Goal: Task Accomplishment & Management: Use online tool/utility

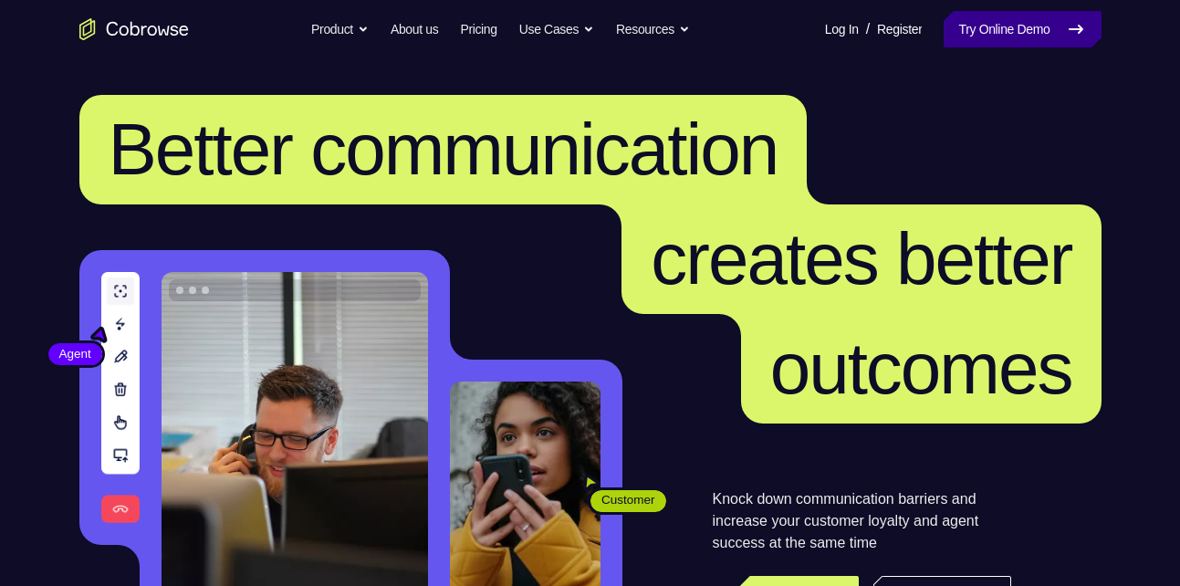
click at [1019, 11] on link "Try Online Demo" at bounding box center [1021, 29] width 157 height 36
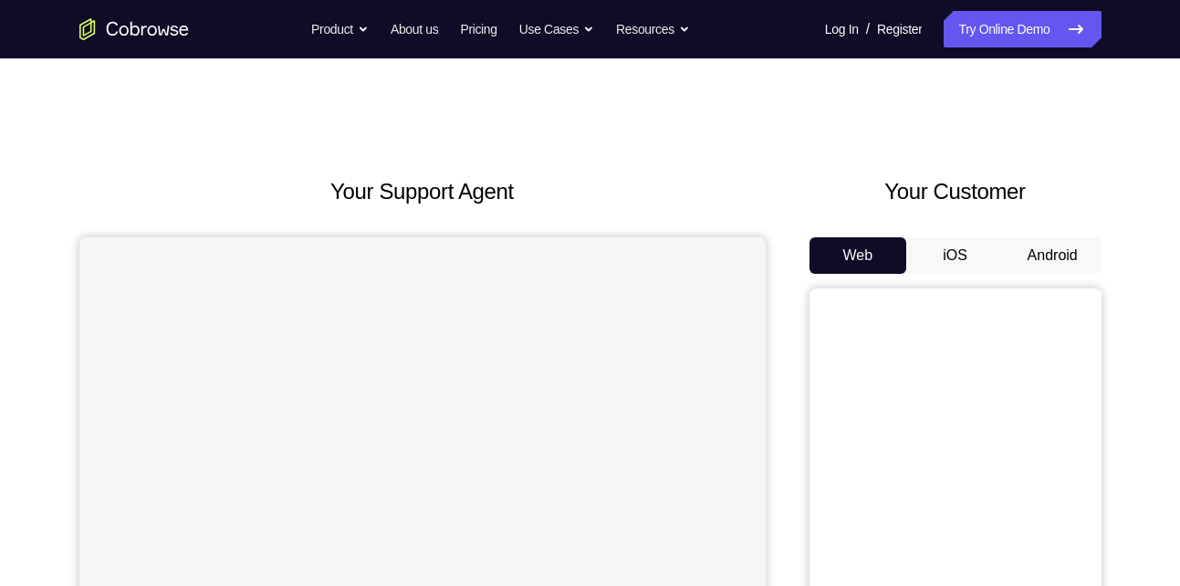
click at [1038, 260] on button "Android" at bounding box center [1053, 255] width 98 height 36
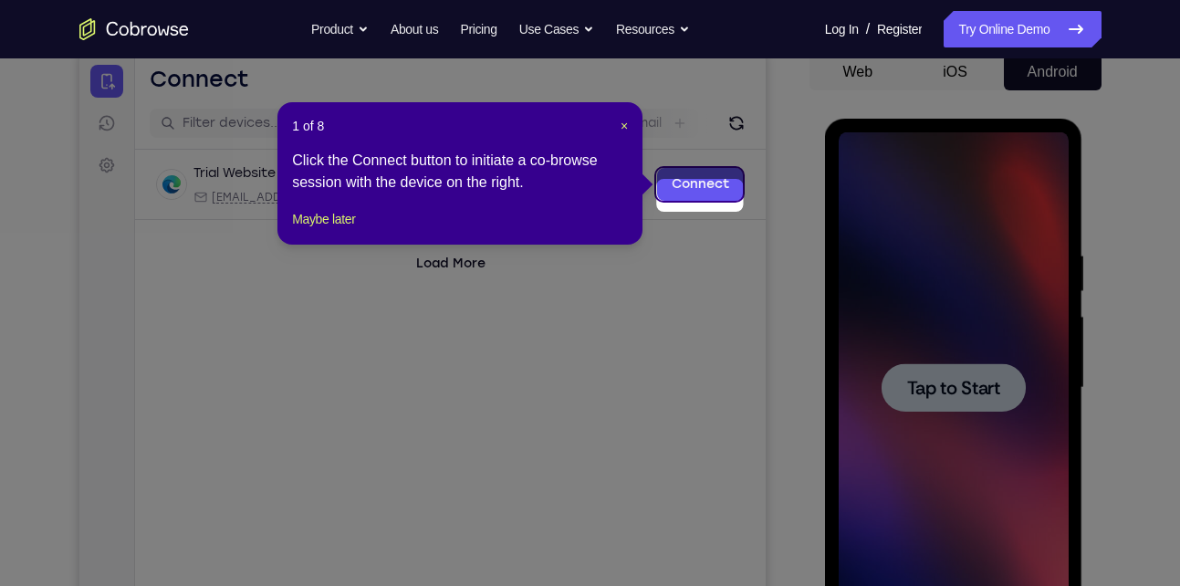
scroll to position [172, 0]
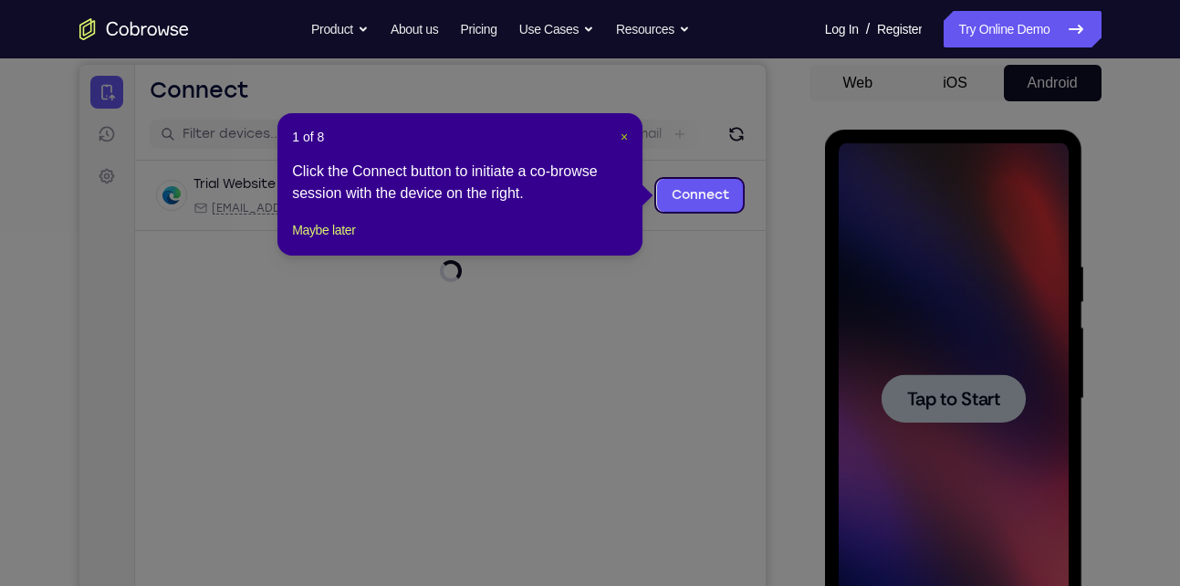
drag, startPoint x: 633, startPoint y: 131, endPoint x: 620, endPoint y: 138, distance: 14.3
click at [620, 138] on div "1 of 8 × Click the Connect button to initiate a co-browse session with the devi…" at bounding box center [459, 184] width 365 height 142
click at [620, 138] on span "×" at bounding box center [623, 137] width 7 height 15
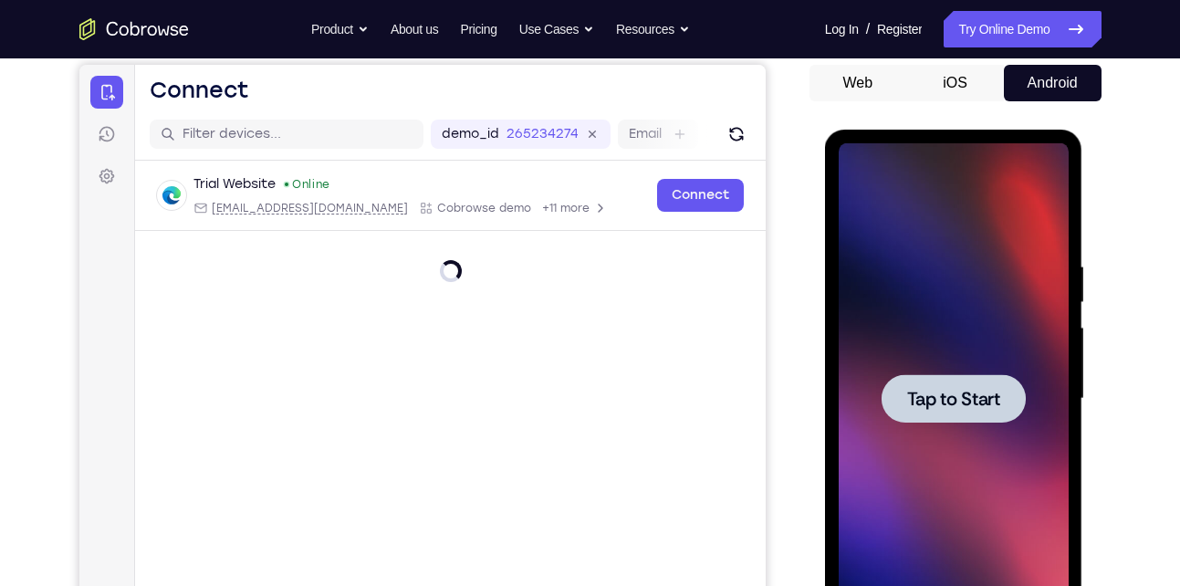
click at [1015, 350] on div at bounding box center [953, 398] width 230 height 511
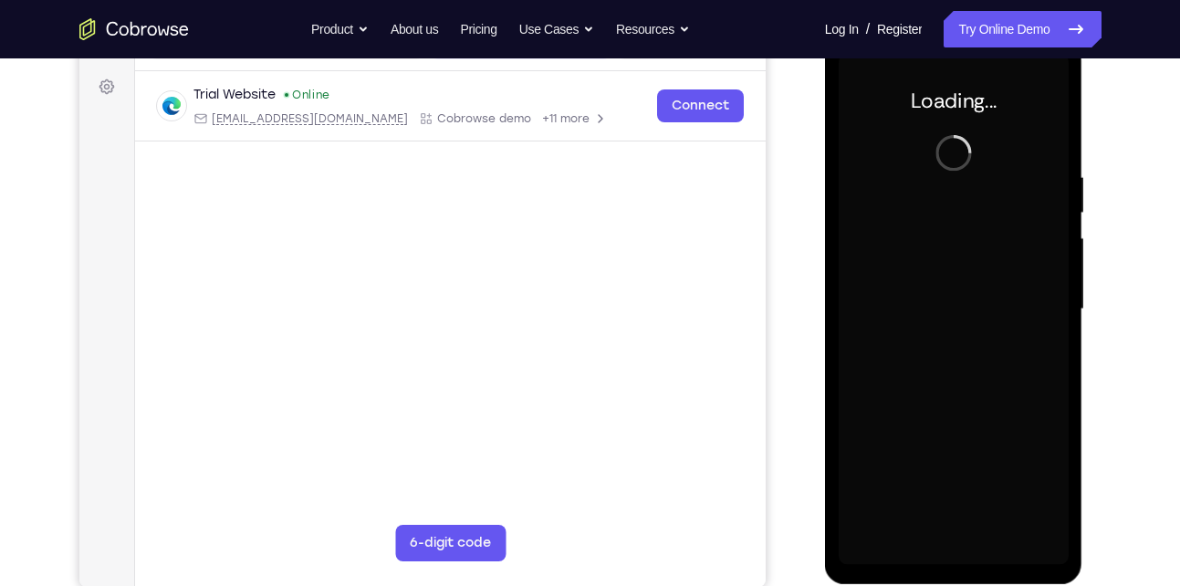
scroll to position [263, 0]
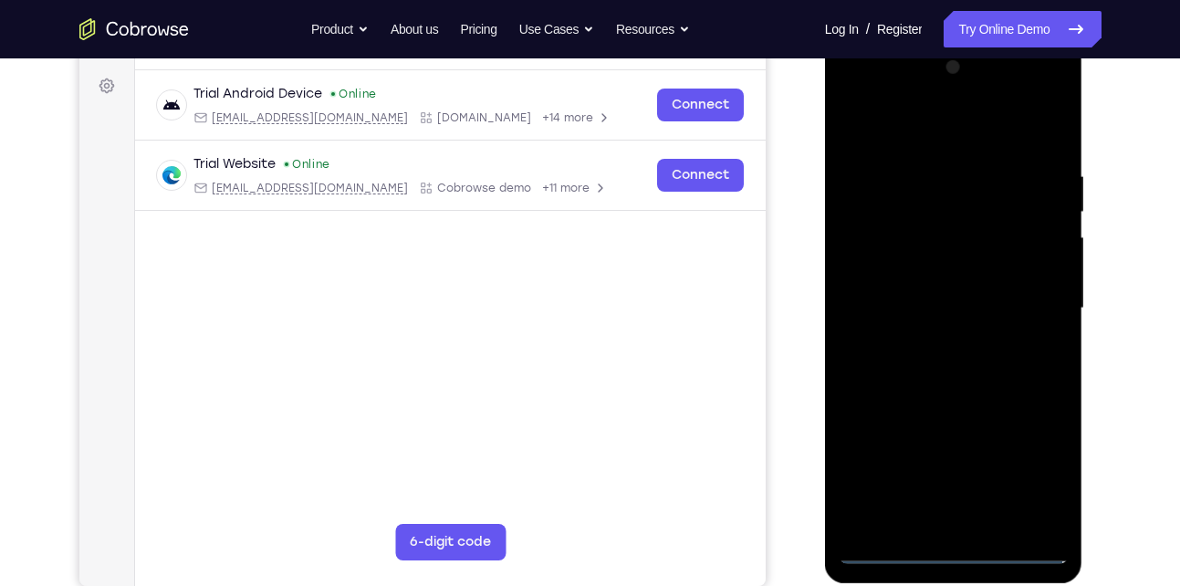
click at [961, 548] on div at bounding box center [953, 308] width 230 height 511
click at [1035, 461] on div at bounding box center [953, 308] width 230 height 511
click at [857, 101] on div at bounding box center [953, 308] width 230 height 511
click at [1034, 298] on div at bounding box center [953, 308] width 230 height 511
click at [932, 340] on div at bounding box center [953, 308] width 230 height 511
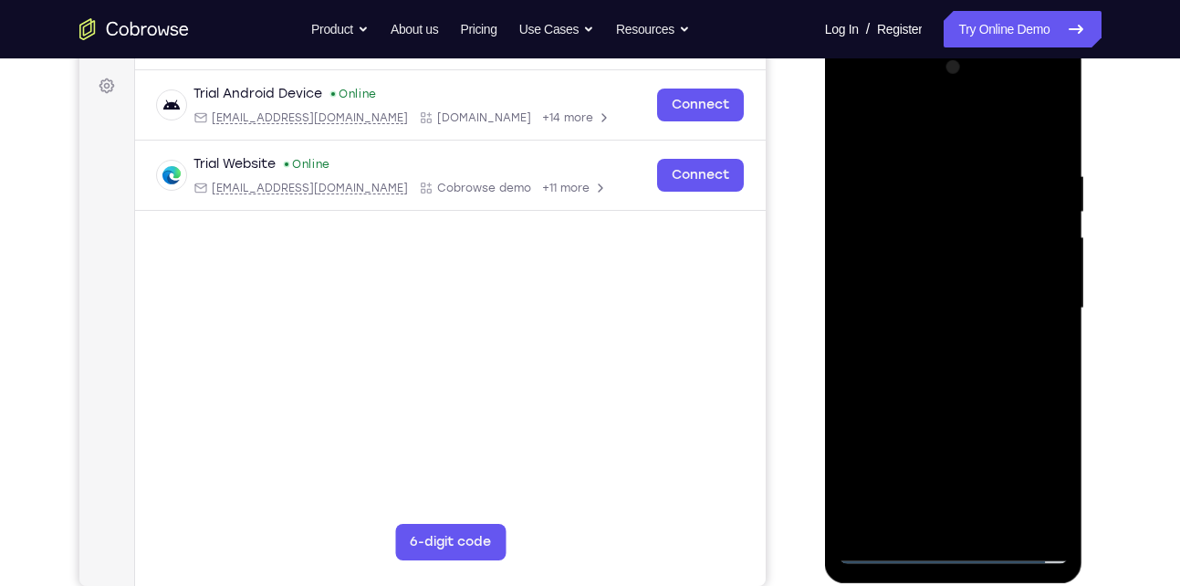
click at [934, 403] on div at bounding box center [953, 308] width 230 height 511
click at [923, 290] on div at bounding box center [953, 308] width 230 height 511
click at [964, 296] on div at bounding box center [953, 308] width 230 height 511
click at [932, 317] on div at bounding box center [953, 308] width 230 height 511
click at [962, 293] on div at bounding box center [953, 308] width 230 height 511
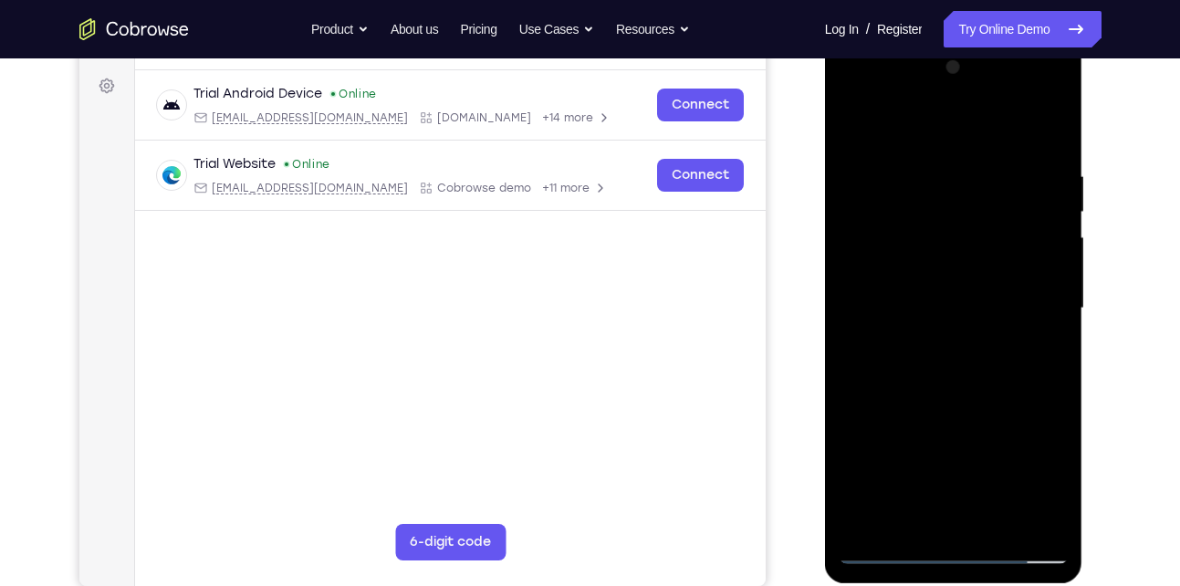
click at [972, 311] on div at bounding box center [953, 308] width 230 height 511
click at [986, 322] on div at bounding box center [953, 308] width 230 height 511
click at [1000, 132] on div at bounding box center [953, 308] width 230 height 511
click at [963, 172] on div at bounding box center [953, 308] width 230 height 511
click at [978, 391] on div at bounding box center [953, 308] width 230 height 511
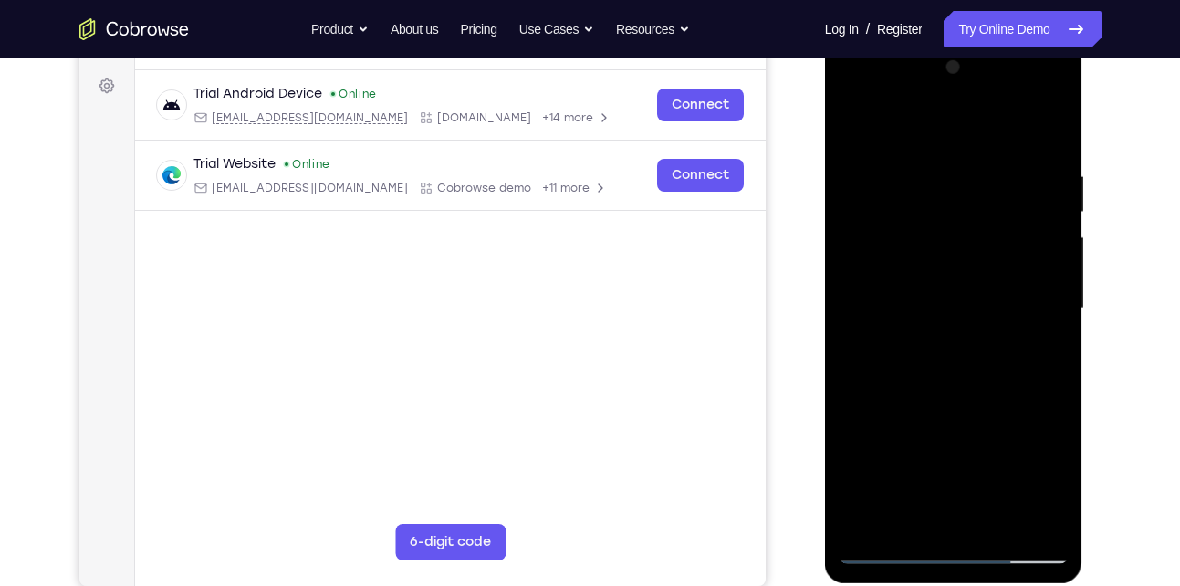
click at [980, 240] on div at bounding box center [953, 308] width 230 height 511
drag, startPoint x: 989, startPoint y: 381, endPoint x: 952, endPoint y: 130, distance: 253.7
click at [952, 130] on div at bounding box center [953, 308] width 230 height 511
click at [936, 510] on div at bounding box center [953, 308] width 230 height 511
click at [902, 281] on div at bounding box center [953, 308] width 230 height 511
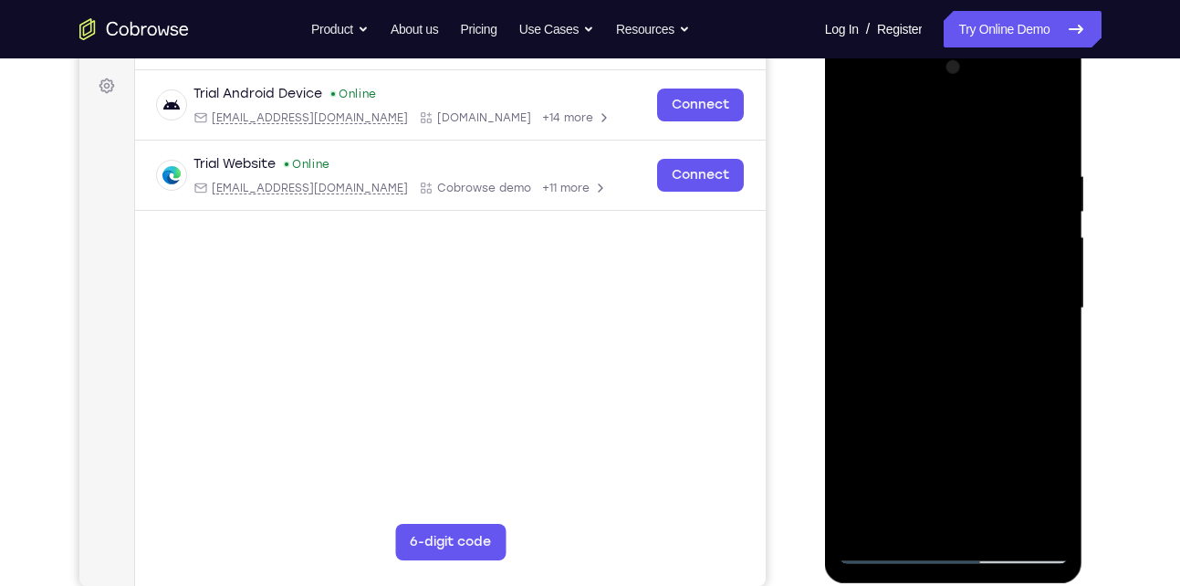
click at [959, 345] on div at bounding box center [953, 308] width 230 height 511
click at [974, 256] on div at bounding box center [953, 308] width 230 height 511
click at [924, 216] on div at bounding box center [953, 308] width 230 height 511
click at [859, 124] on div at bounding box center [953, 308] width 230 height 511
click at [980, 376] on div at bounding box center [953, 308] width 230 height 511
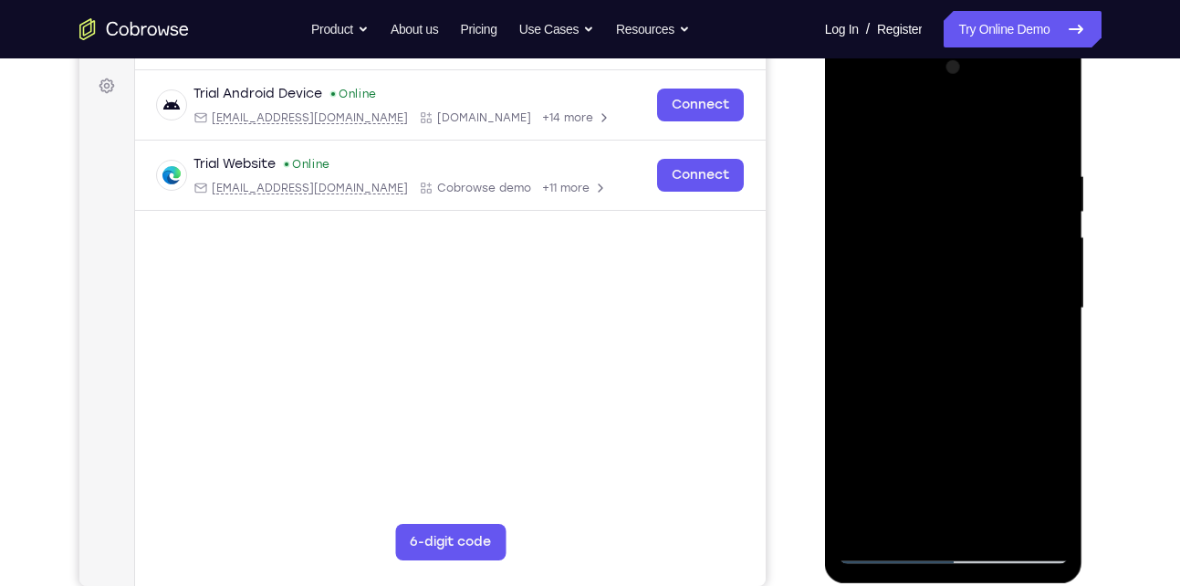
click at [932, 163] on div at bounding box center [953, 308] width 230 height 511
click at [1021, 523] on div at bounding box center [953, 308] width 230 height 511
click at [1021, 272] on div at bounding box center [953, 308] width 230 height 511
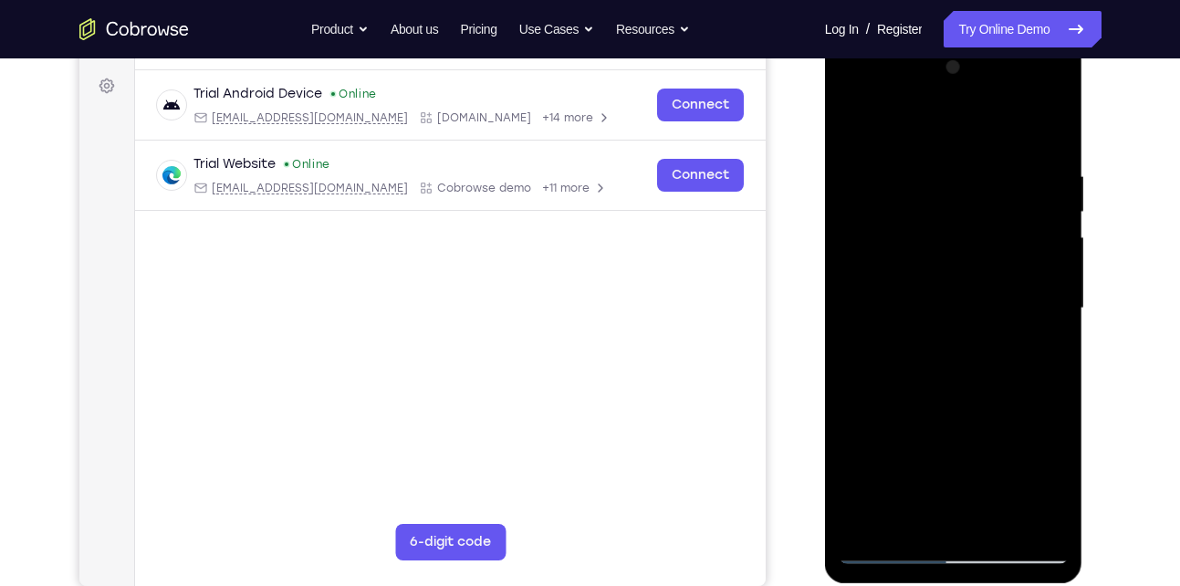
click at [1049, 139] on div at bounding box center [953, 308] width 230 height 511
click at [839, 99] on div at bounding box center [953, 308] width 230 height 511
click at [872, 250] on div at bounding box center [953, 308] width 230 height 511
click at [1016, 149] on div at bounding box center [953, 308] width 230 height 511
click at [899, 127] on div at bounding box center [953, 308] width 230 height 511
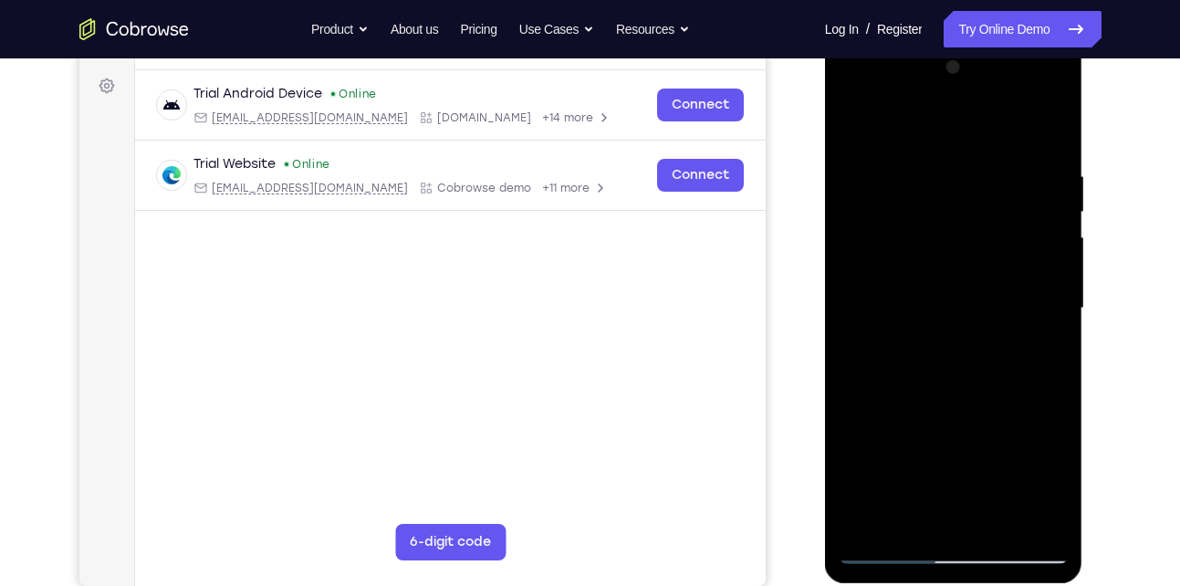
click at [899, 214] on div at bounding box center [953, 308] width 230 height 511
click at [851, 120] on div at bounding box center [953, 308] width 230 height 511
click at [890, 277] on div at bounding box center [953, 308] width 230 height 511
click at [887, 211] on div at bounding box center [953, 308] width 230 height 511
click at [857, 128] on div at bounding box center [953, 308] width 230 height 511
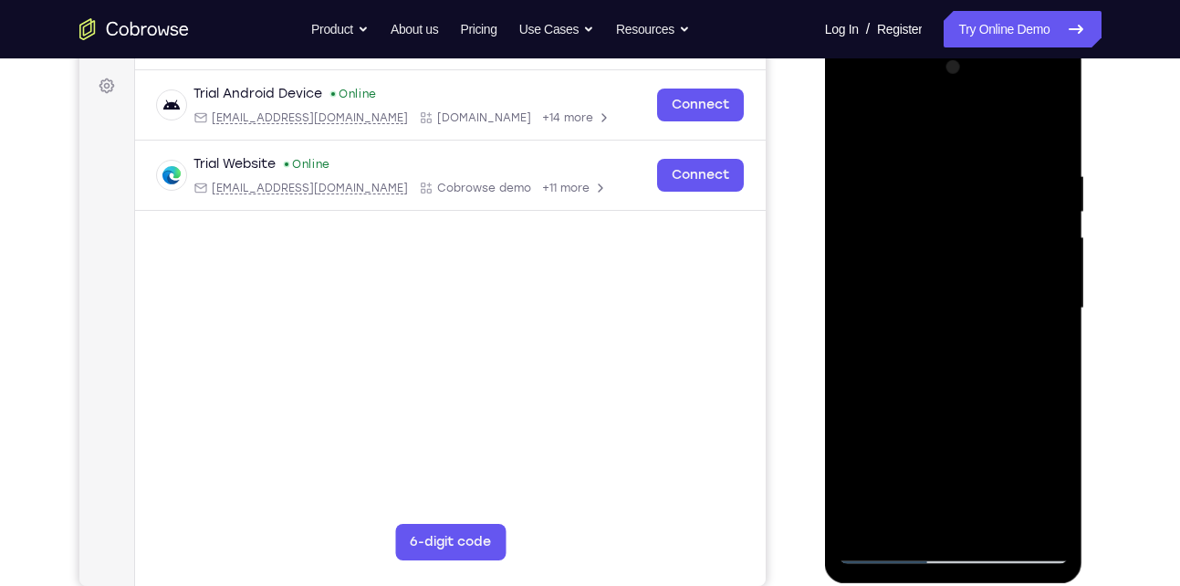
click at [849, 127] on div at bounding box center [953, 308] width 230 height 511
click at [936, 305] on div at bounding box center [953, 308] width 230 height 511
click at [853, 124] on div at bounding box center [953, 308] width 230 height 511
click at [935, 255] on div at bounding box center [953, 308] width 230 height 511
click at [1016, 524] on div at bounding box center [953, 308] width 230 height 511
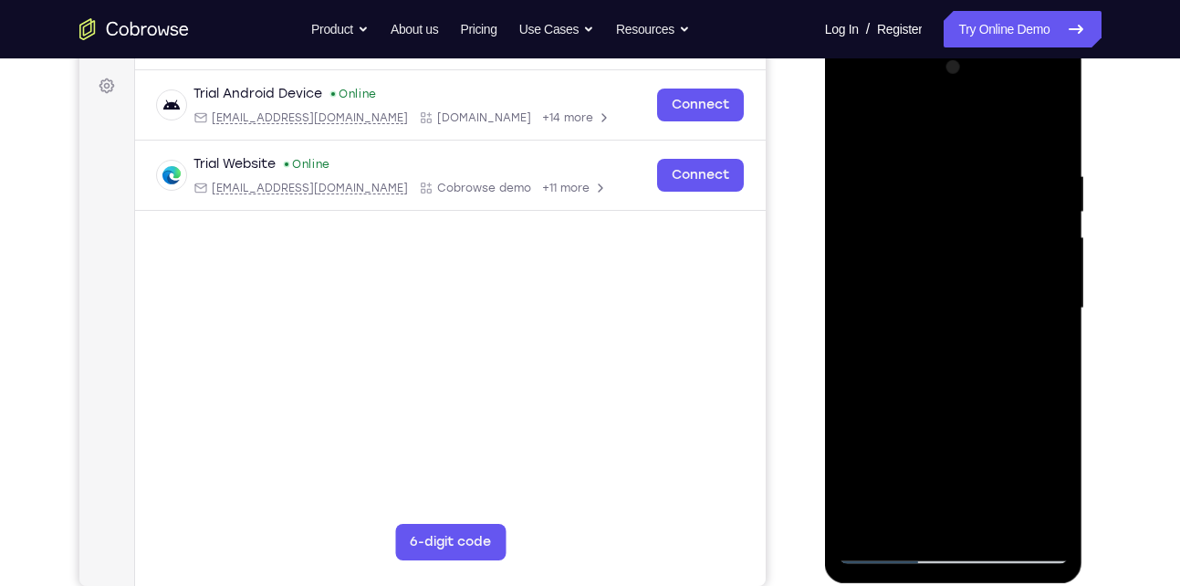
click at [1016, 524] on div at bounding box center [953, 308] width 230 height 511
click at [1047, 328] on div at bounding box center [953, 308] width 230 height 511
click at [1009, 525] on div at bounding box center [953, 308] width 230 height 511
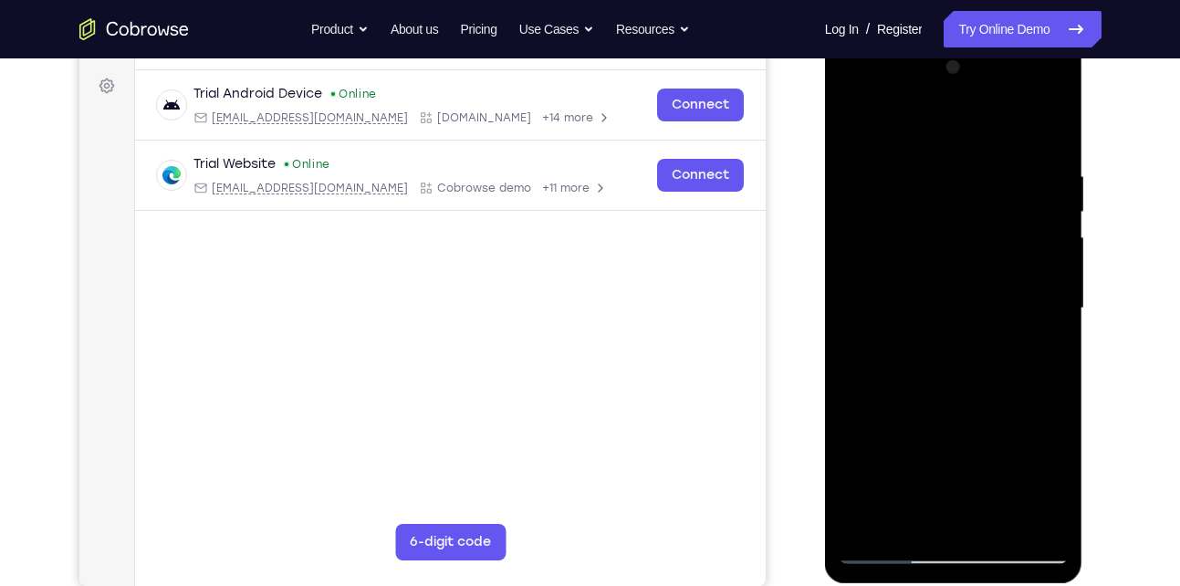
click at [1009, 525] on div at bounding box center [953, 308] width 230 height 511
click at [1051, 328] on div at bounding box center [953, 308] width 230 height 511
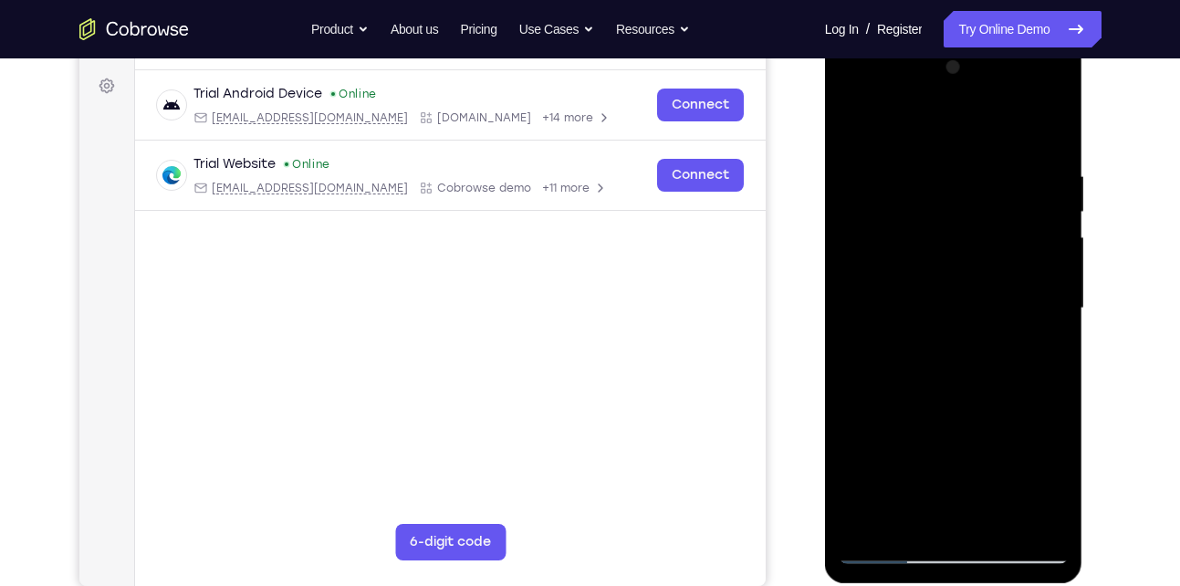
click at [1051, 328] on div at bounding box center [953, 308] width 230 height 511
click at [1052, 137] on div at bounding box center [953, 308] width 230 height 511
drag, startPoint x: 952, startPoint y: 473, endPoint x: 942, endPoint y: 226, distance: 246.6
click at [942, 226] on div at bounding box center [953, 308] width 230 height 511
drag, startPoint x: 959, startPoint y: 446, endPoint x: 960, endPoint y: 374, distance: 72.1
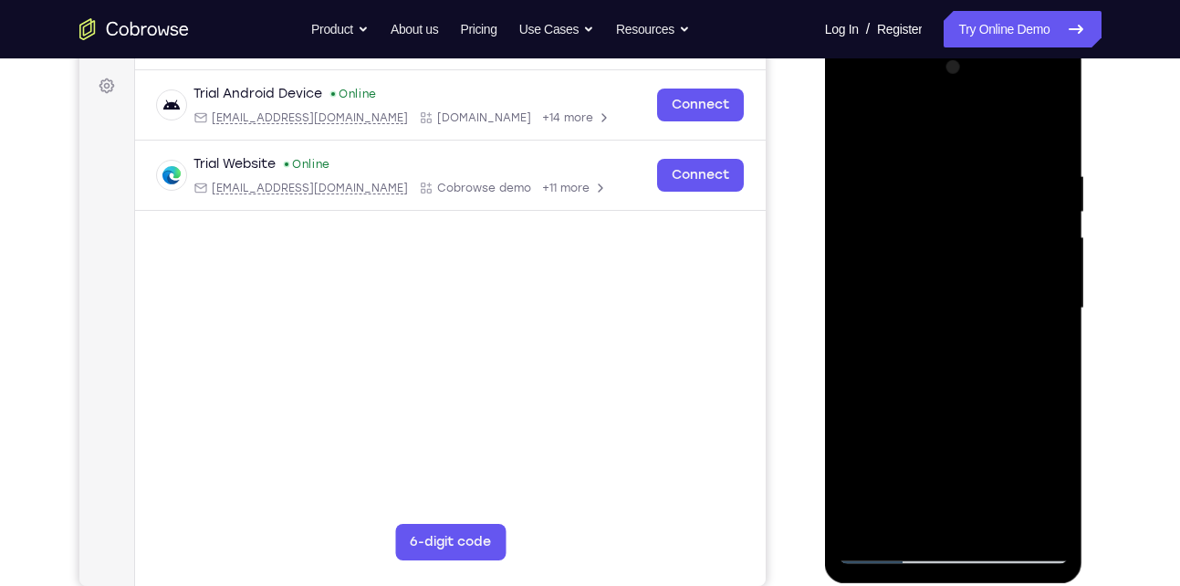
click at [960, 374] on div at bounding box center [953, 308] width 230 height 511
drag, startPoint x: 958, startPoint y: 476, endPoint x: 954, endPoint y: 187, distance: 289.3
click at [954, 187] on div at bounding box center [953, 308] width 230 height 511
drag, startPoint x: 962, startPoint y: 443, endPoint x: 933, endPoint y: 127, distance: 317.9
click at [933, 127] on div at bounding box center [953, 308] width 230 height 511
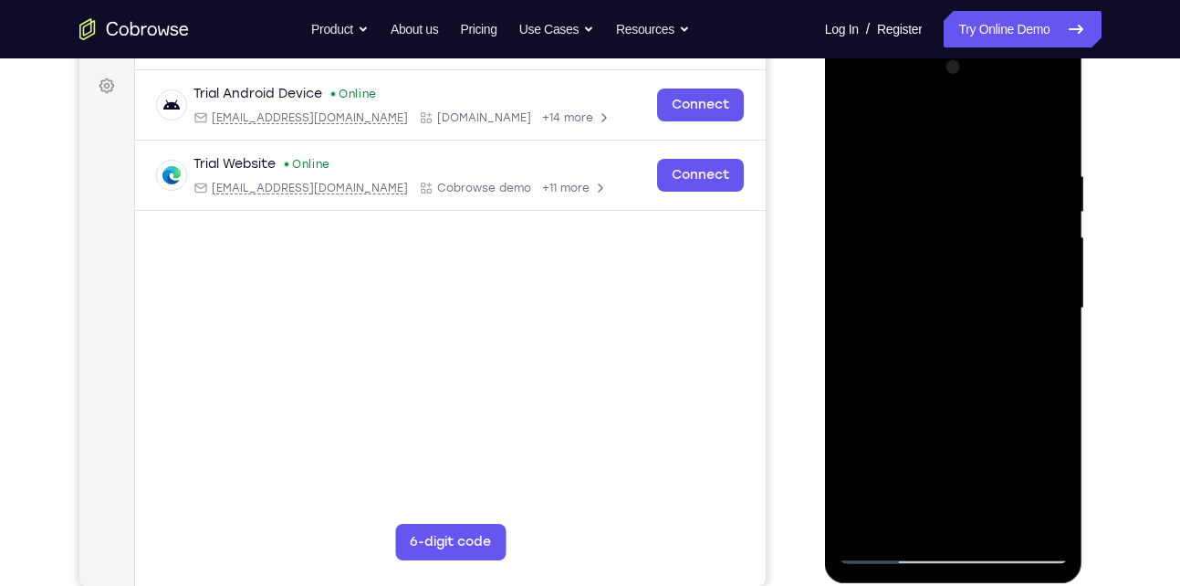
drag, startPoint x: 954, startPoint y: 451, endPoint x: 950, endPoint y: 168, distance: 282.9
click at [950, 168] on div at bounding box center [953, 308] width 230 height 511
drag, startPoint x: 966, startPoint y: 463, endPoint x: 952, endPoint y: 224, distance: 240.4
click at [952, 224] on div at bounding box center [953, 308] width 230 height 511
drag, startPoint x: 974, startPoint y: 440, endPoint x: 956, endPoint y: 156, distance: 284.3
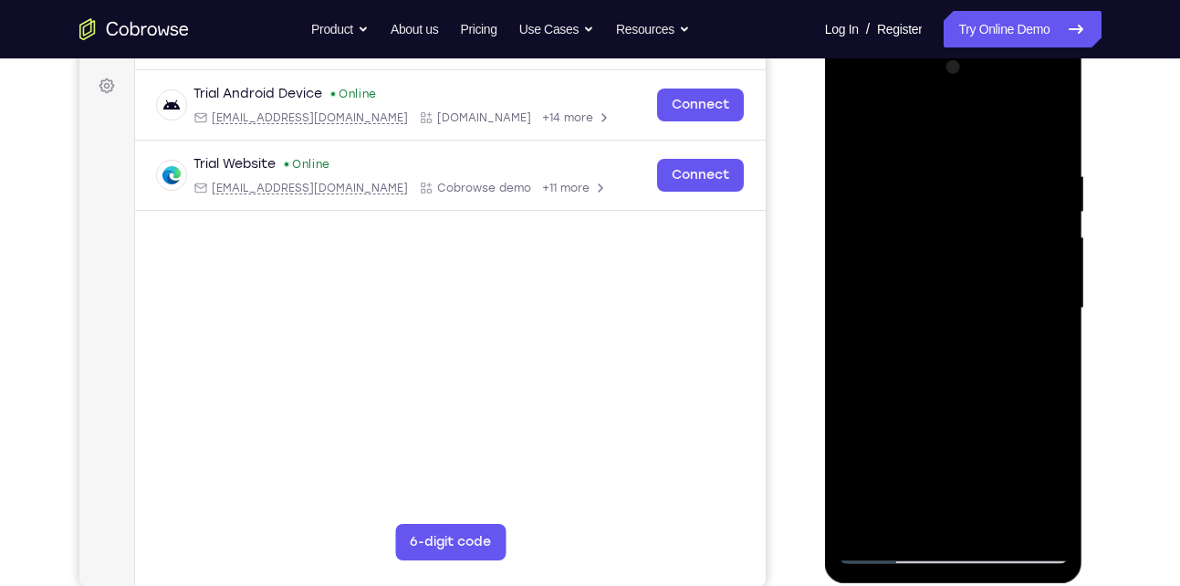
click at [956, 156] on div at bounding box center [953, 308] width 230 height 511
drag, startPoint x: 985, startPoint y: 392, endPoint x: 969, endPoint y: 169, distance: 224.1
click at [969, 169] on div at bounding box center [953, 308] width 230 height 511
drag, startPoint x: 974, startPoint y: 415, endPoint x: 965, endPoint y: 195, distance: 220.1
click at [965, 195] on div at bounding box center [953, 308] width 230 height 511
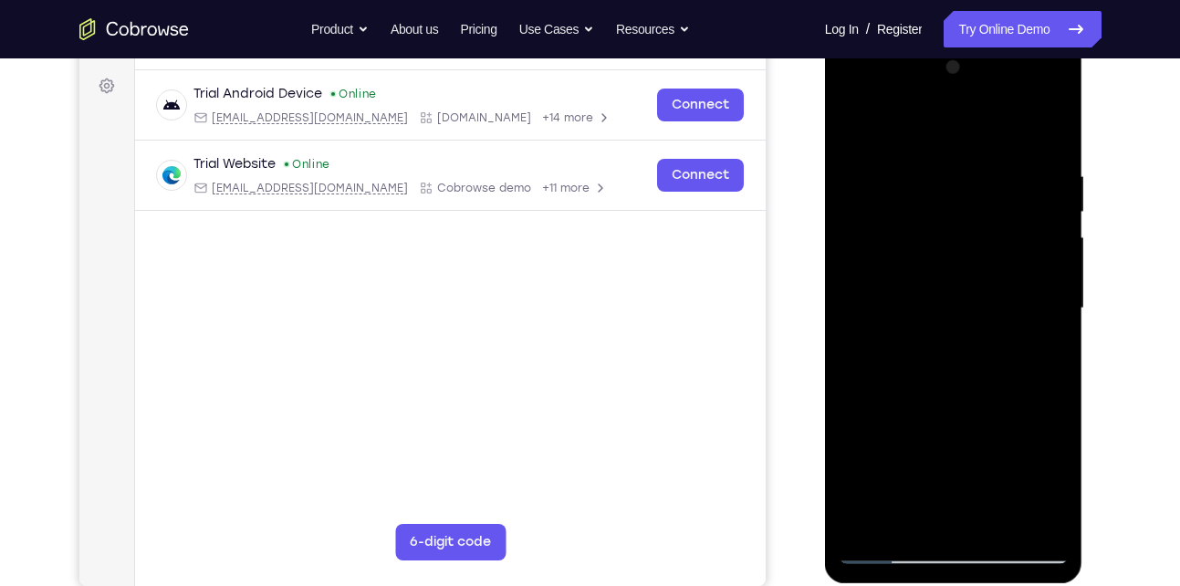
drag, startPoint x: 978, startPoint y: 423, endPoint x: 957, endPoint y: 136, distance: 288.2
click at [957, 136] on div at bounding box center [953, 308] width 230 height 511
drag, startPoint x: 979, startPoint y: 466, endPoint x: 956, endPoint y: 152, distance: 314.7
click at [956, 152] on div at bounding box center [953, 308] width 230 height 511
drag, startPoint x: 991, startPoint y: 484, endPoint x: 971, endPoint y: 141, distance: 343.6
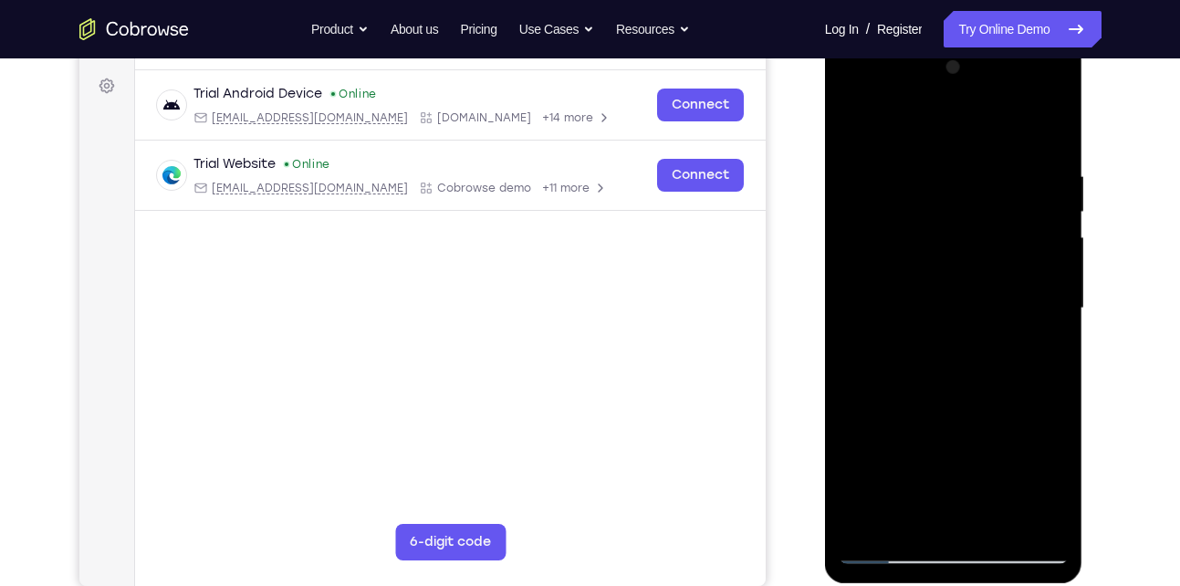
click at [971, 141] on div at bounding box center [953, 308] width 230 height 511
drag, startPoint x: 974, startPoint y: 435, endPoint x: 953, endPoint y: 148, distance: 288.2
click at [953, 148] on div at bounding box center [953, 308] width 230 height 511
drag, startPoint x: 974, startPoint y: 446, endPoint x: 964, endPoint y: 289, distance: 157.3
click at [964, 289] on div at bounding box center [953, 308] width 230 height 511
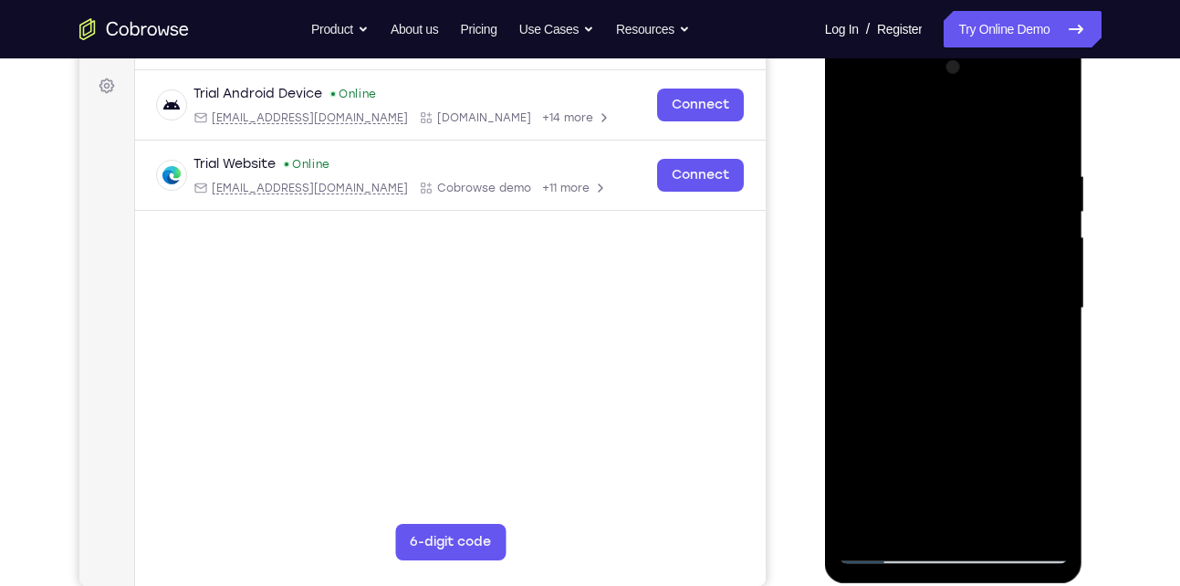
drag, startPoint x: 964, startPoint y: 451, endPoint x: 963, endPoint y: 215, distance: 235.4
click at [963, 215] on div at bounding box center [953, 308] width 230 height 511
drag, startPoint x: 987, startPoint y: 443, endPoint x: 987, endPoint y: 332, distance: 111.3
click at [987, 332] on div at bounding box center [953, 308] width 230 height 511
drag, startPoint x: 986, startPoint y: 455, endPoint x: 975, endPoint y: 229, distance: 226.5
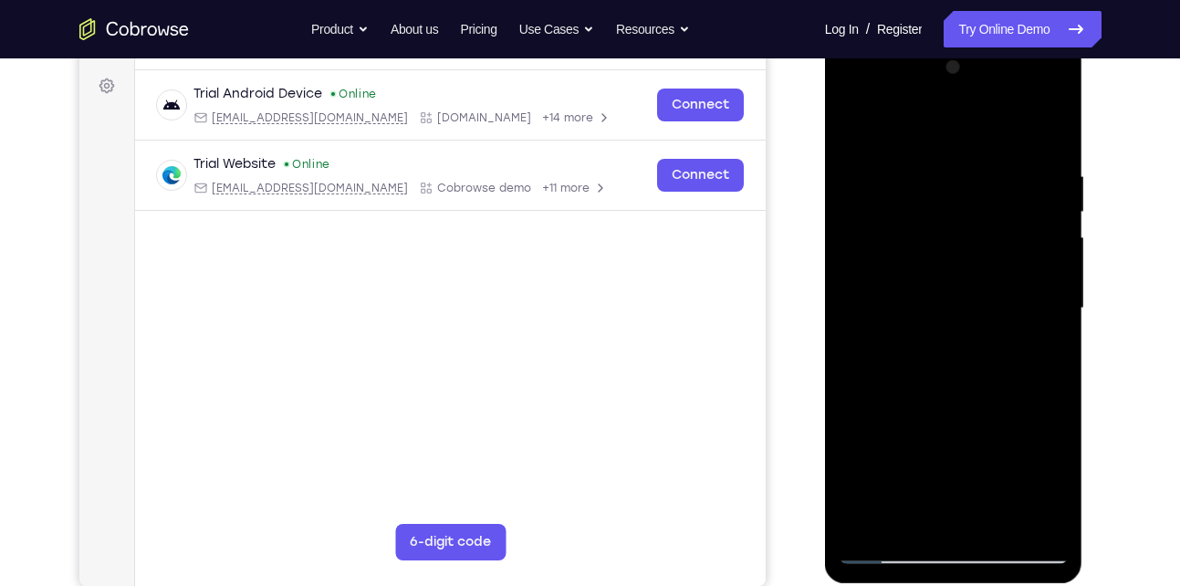
click at [975, 229] on div at bounding box center [953, 308] width 230 height 511
drag, startPoint x: 995, startPoint y: 417, endPoint x: 974, endPoint y: 182, distance: 235.3
click at [974, 182] on div at bounding box center [953, 308] width 230 height 511
drag, startPoint x: 987, startPoint y: 431, endPoint x: 979, endPoint y: 193, distance: 238.3
click at [979, 193] on div at bounding box center [953, 308] width 230 height 511
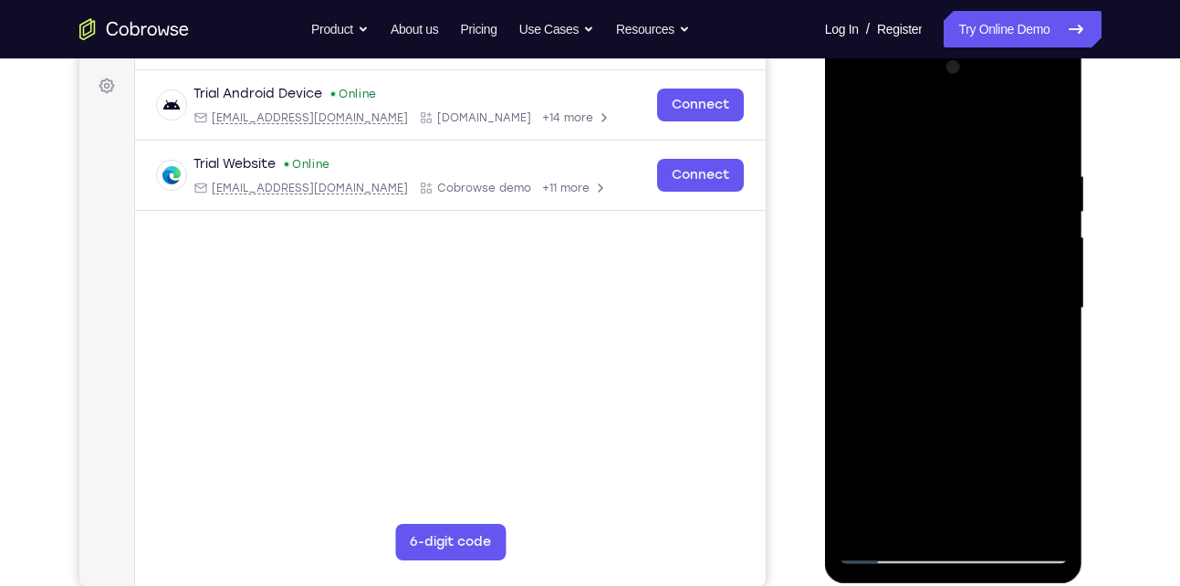
drag, startPoint x: 990, startPoint y: 438, endPoint x: 980, endPoint y: 171, distance: 267.5
click at [980, 171] on div at bounding box center [953, 308] width 230 height 511
drag, startPoint x: 980, startPoint y: 448, endPoint x: 968, endPoint y: 180, distance: 268.5
click at [968, 180] on div at bounding box center [953, 308] width 230 height 511
drag, startPoint x: 996, startPoint y: 473, endPoint x: 993, endPoint y: 188, distance: 284.7
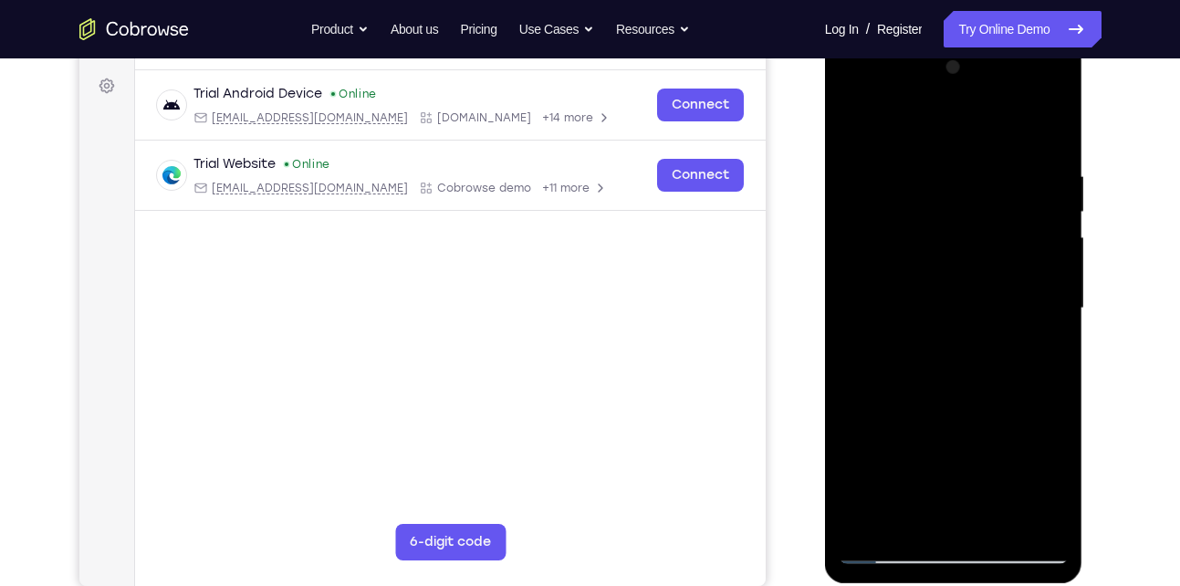
click at [993, 188] on div at bounding box center [953, 308] width 230 height 511
drag, startPoint x: 982, startPoint y: 495, endPoint x: 977, endPoint y: 218, distance: 276.5
click at [977, 218] on div at bounding box center [953, 308] width 230 height 511
drag, startPoint x: 955, startPoint y: 209, endPoint x: 948, endPoint y: 294, distance: 85.2
click at [948, 294] on div at bounding box center [953, 308] width 230 height 511
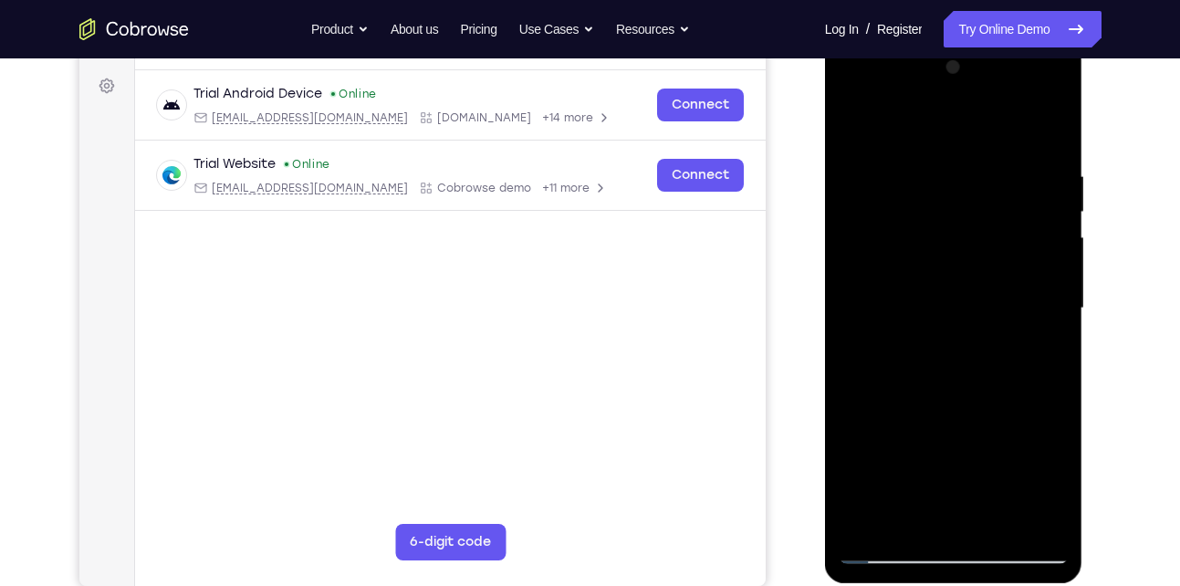
drag, startPoint x: 965, startPoint y: 466, endPoint x: 941, endPoint y: 172, distance: 294.8
click at [941, 172] on div at bounding box center [953, 308] width 230 height 511
drag, startPoint x: 941, startPoint y: 406, endPoint x: 932, endPoint y: 133, distance: 272.9
click at [932, 133] on div at bounding box center [953, 308] width 230 height 511
drag, startPoint x: 969, startPoint y: 409, endPoint x: 936, endPoint y: 156, distance: 254.9
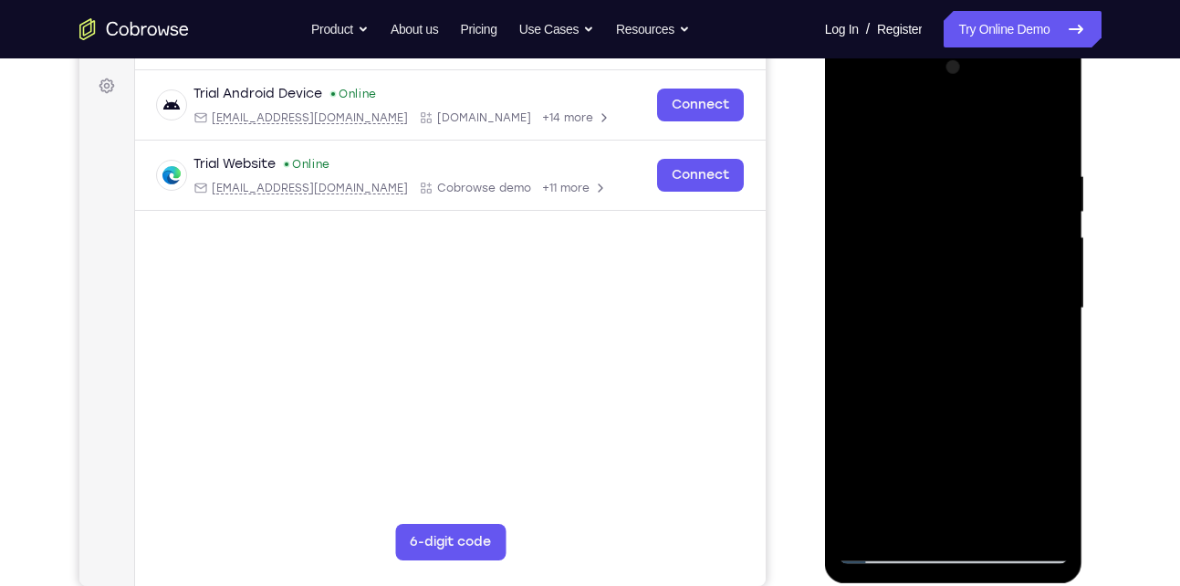
click at [936, 156] on div at bounding box center [953, 308] width 230 height 511
drag, startPoint x: 958, startPoint y: 415, endPoint x: 943, endPoint y: 203, distance: 213.2
click at [943, 203] on div at bounding box center [953, 308] width 230 height 511
drag, startPoint x: 967, startPoint y: 422, endPoint x: 965, endPoint y: 147, distance: 275.5
click at [965, 147] on div at bounding box center [953, 308] width 230 height 511
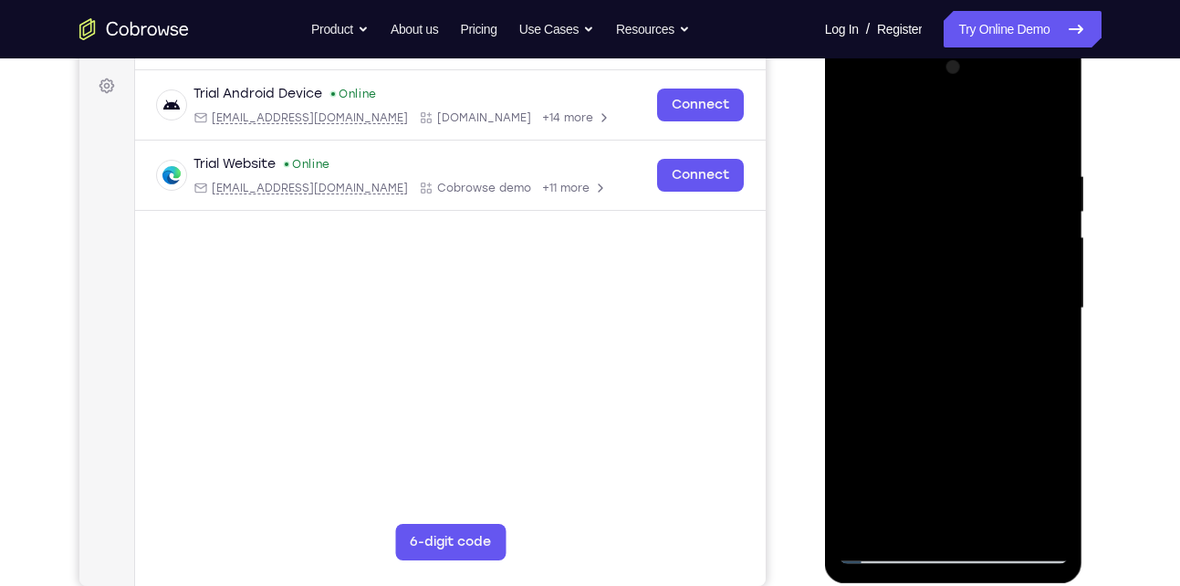
drag, startPoint x: 971, startPoint y: 227, endPoint x: 993, endPoint y: 417, distance: 191.0
click at [993, 417] on div at bounding box center [953, 308] width 230 height 511
drag
click at [948, 138] on div at bounding box center [953, 308] width 230 height 511
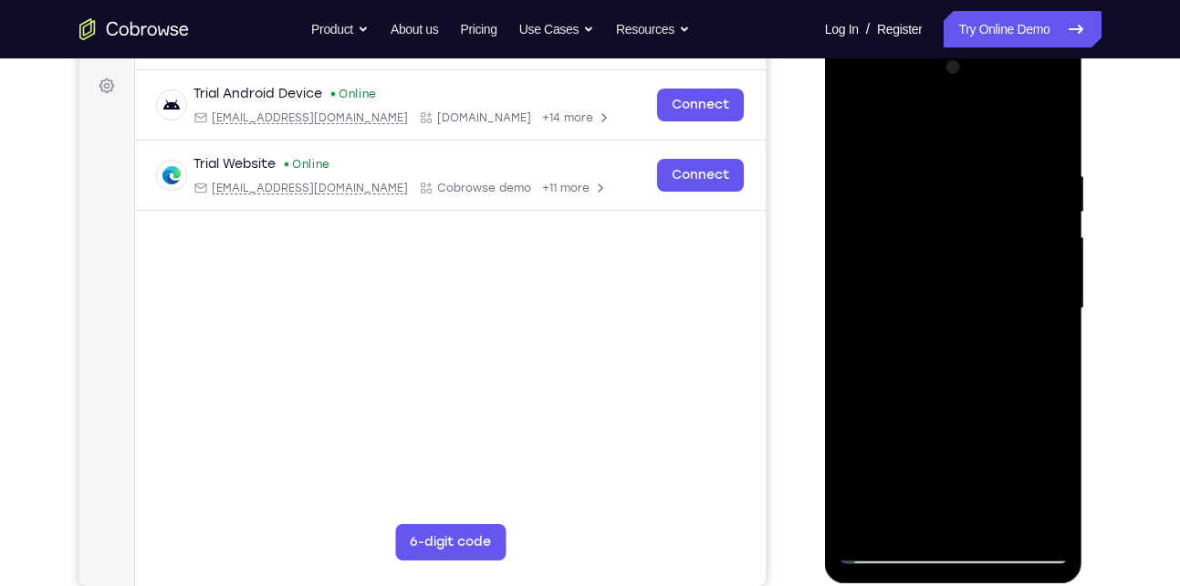
drag, startPoint x: 953, startPoint y: 391, endPoint x: 943, endPoint y: 134, distance: 256.6
click at [943, 134] on div at bounding box center [953, 308] width 230 height 511
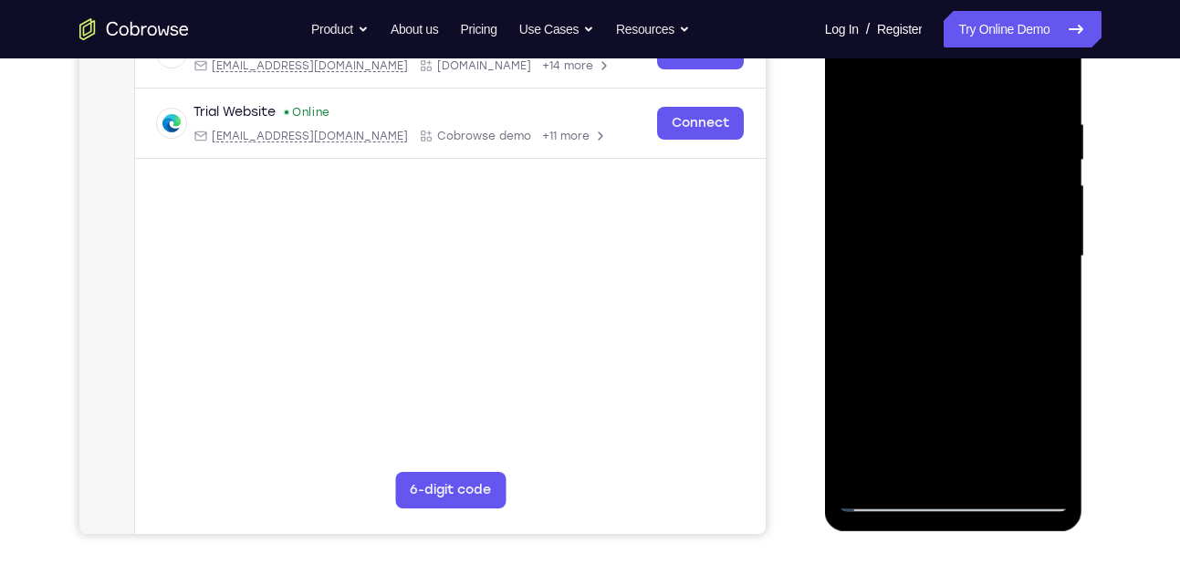
scroll to position [321, 0]
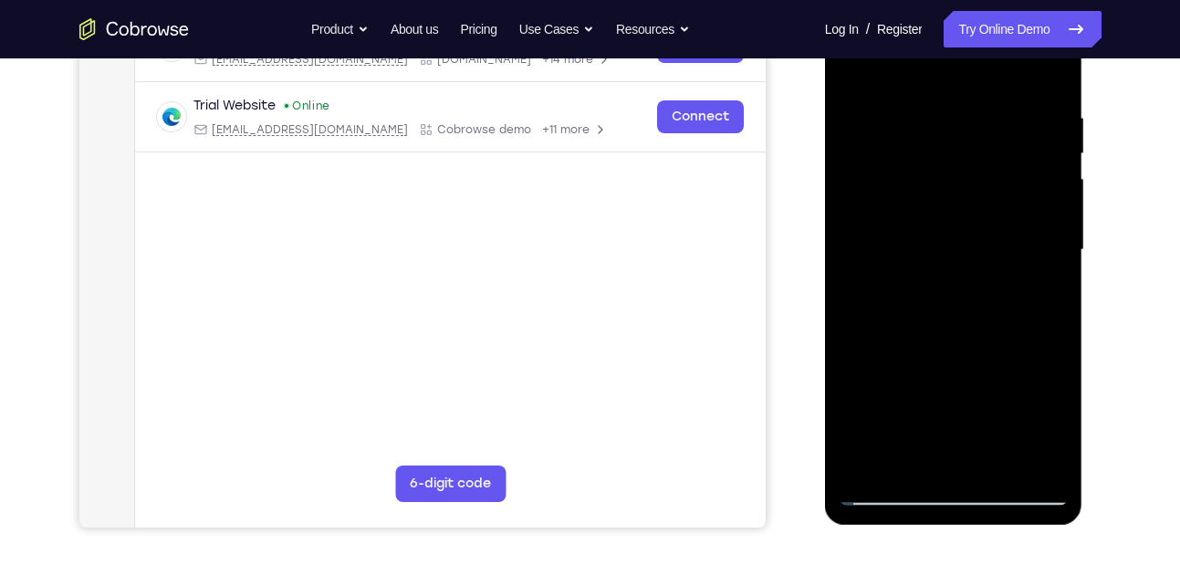
drag, startPoint x: 986, startPoint y: 399, endPoint x: 970, endPoint y: 73, distance: 326.1
click at [970, 73] on div at bounding box center [953, 250] width 230 height 511
drag, startPoint x: 982, startPoint y: 408, endPoint x: 943, endPoint y: 103, distance: 307.1
click at [943, 103] on div at bounding box center [953, 250] width 230 height 511
drag, startPoint x: 972, startPoint y: 415, endPoint x: 950, endPoint y: 76, distance: 340.1
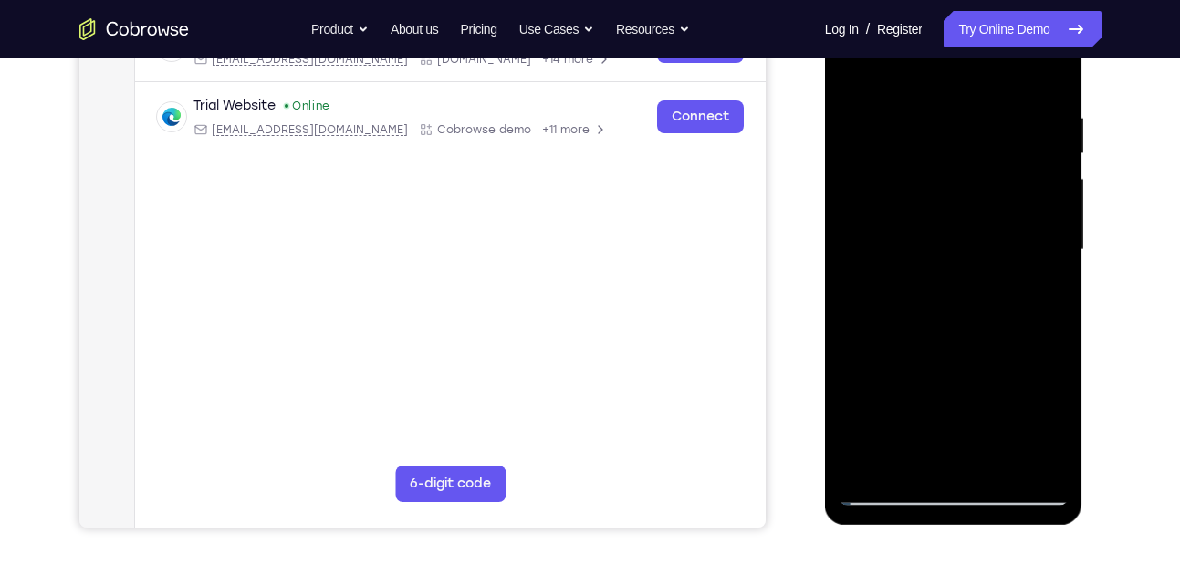
click at [950, 76] on div at bounding box center [953, 250] width 230 height 511
drag, startPoint x: 975, startPoint y: 354, endPoint x: 975, endPoint y: 286, distance: 67.5
click at [975, 286] on div at bounding box center [953, 250] width 230 height 511
drag, startPoint x: 974, startPoint y: 423, endPoint x: 953, endPoint y: 182, distance: 242.6
click at [953, 182] on div at bounding box center [953, 250] width 230 height 511
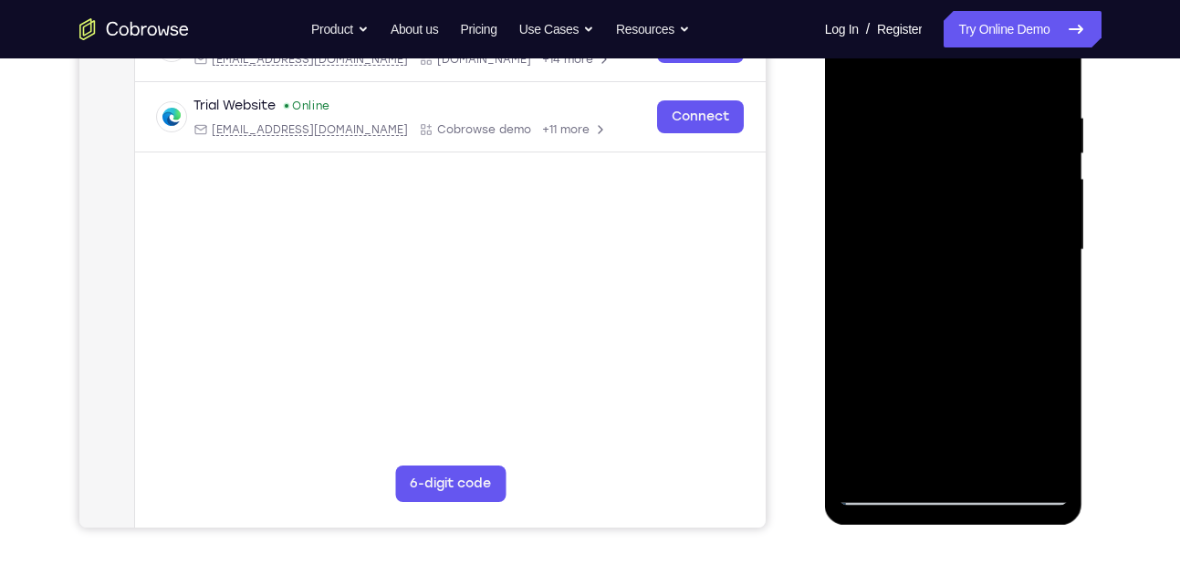
drag, startPoint x: 953, startPoint y: 415, endPoint x: 953, endPoint y: 190, distance: 225.4
click at [953, 190] on div at bounding box center [953, 250] width 230 height 511
drag, startPoint x: 963, startPoint y: 402, endPoint x: 967, endPoint y: 135, distance: 267.4
click at [967, 135] on div at bounding box center [953, 250] width 230 height 511
drag, startPoint x: 962, startPoint y: 383, endPoint x: 955, endPoint y: 161, distance: 221.8
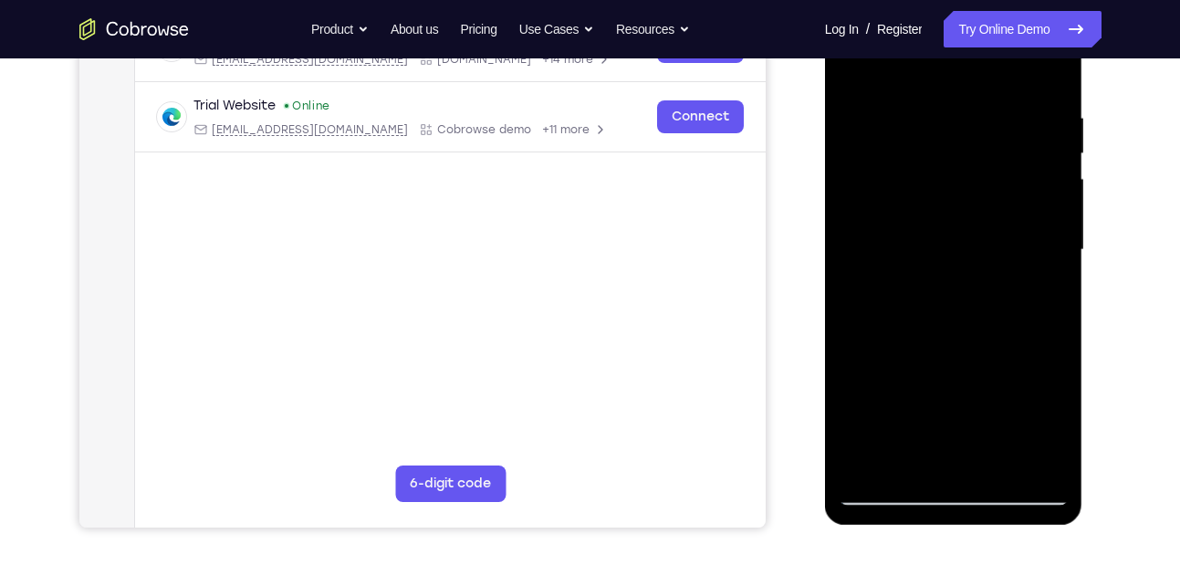
click at [955, 161] on div at bounding box center [953, 250] width 230 height 511
drag, startPoint x: 964, startPoint y: 363, endPoint x: 962, endPoint y: 101, distance: 261.9
click at [962, 101] on div at bounding box center [953, 250] width 230 height 511
drag, startPoint x: 968, startPoint y: 363, endPoint x: 961, endPoint y: 124, distance: 239.2
click at [961, 124] on div at bounding box center [953, 250] width 230 height 511
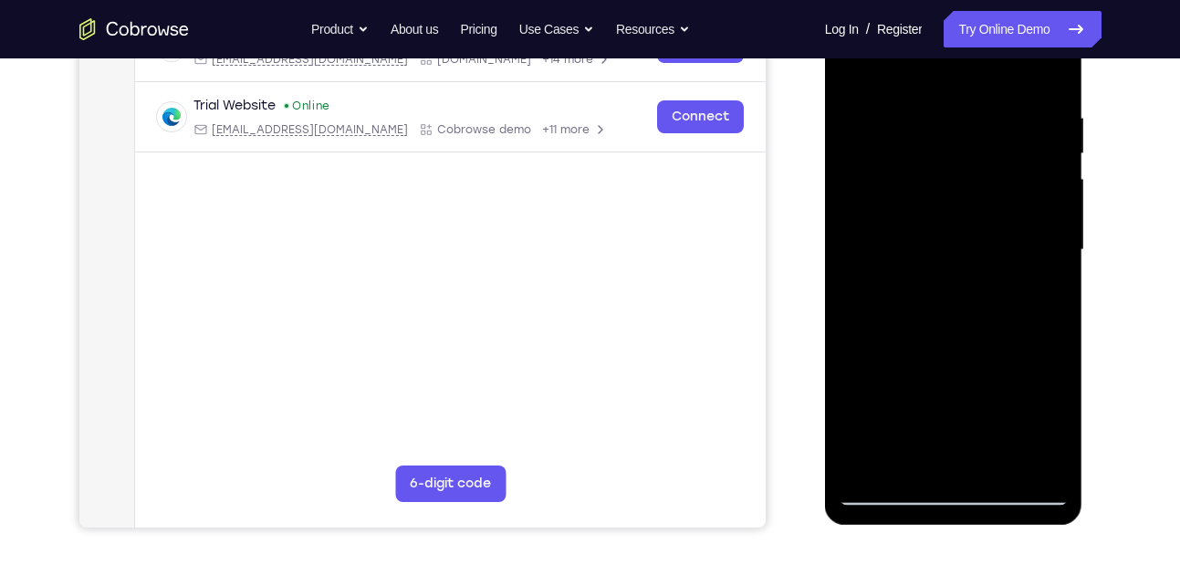
drag, startPoint x: 969, startPoint y: 378, endPoint x: 973, endPoint y: 146, distance: 231.8
click at [973, 146] on div at bounding box center [953, 250] width 230 height 511
